Goal: Task Accomplishment & Management: Manage account settings

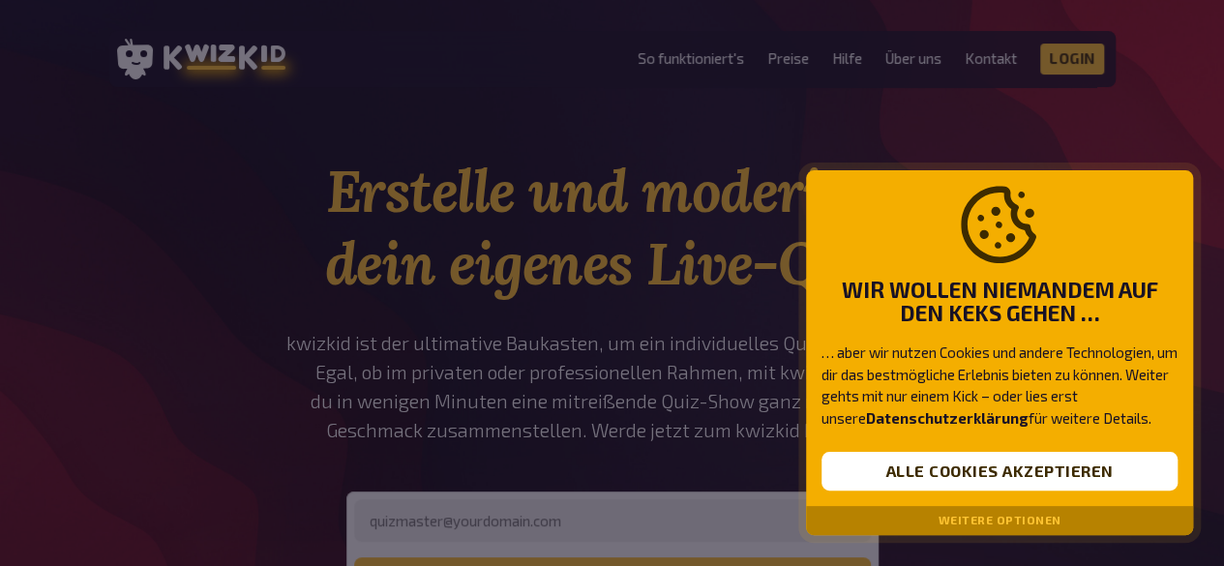
click at [1088, 60] on div at bounding box center [612, 283] width 1224 height 566
click at [977, 467] on button "Alle Cookies akzeptieren" at bounding box center [999, 471] width 356 height 39
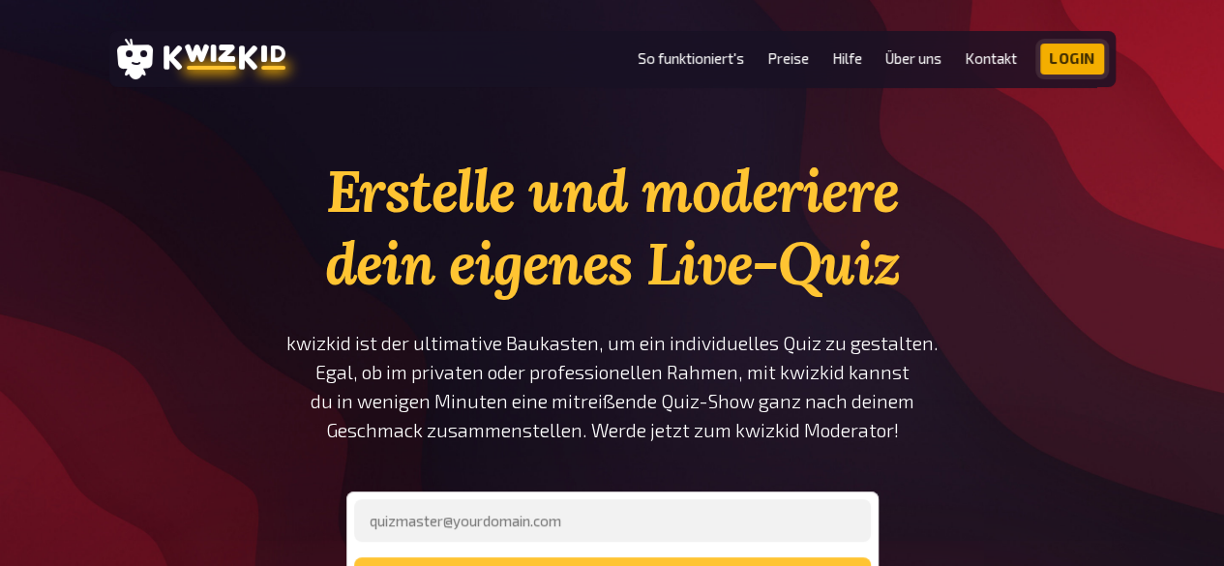
click at [1065, 52] on link "Login" at bounding box center [1072, 59] width 64 height 31
